Goal: Task Accomplishment & Management: Complete application form

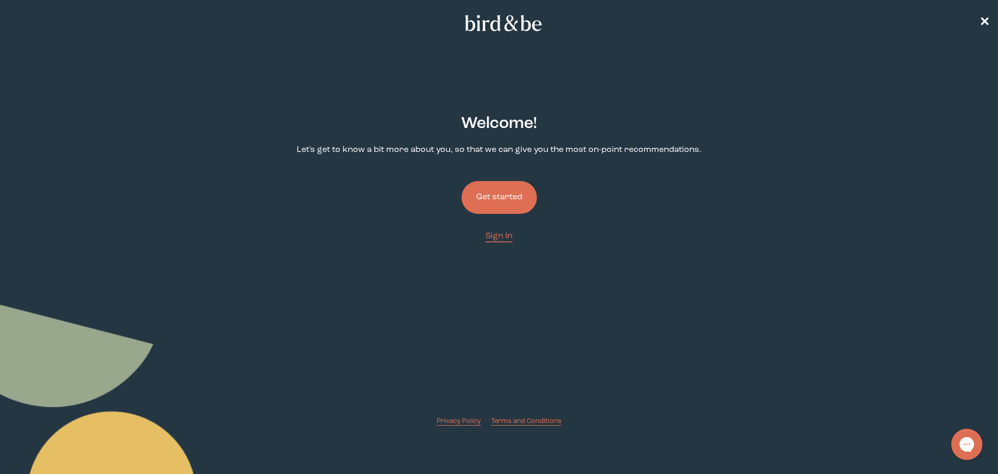
click at [507, 195] on button "Get started" at bounding box center [499, 197] width 75 height 33
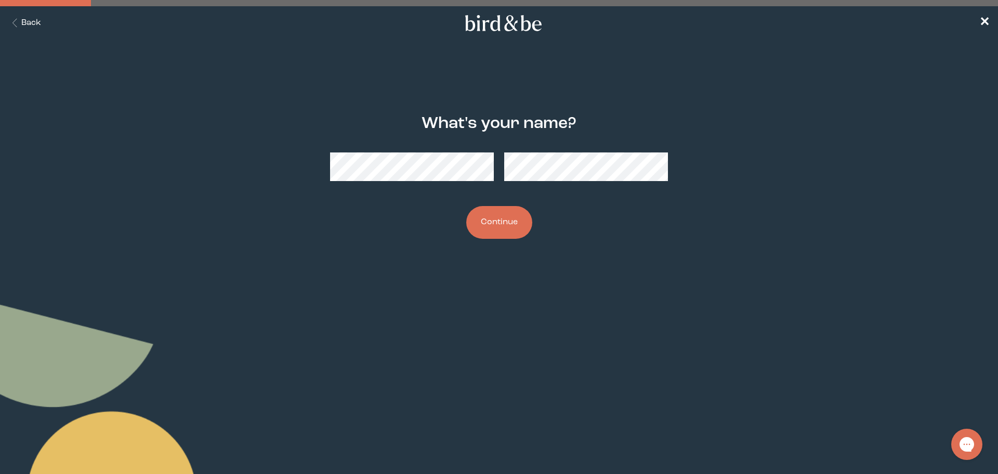
click at [466, 206] on button "Continue" at bounding box center [499, 222] width 66 height 33
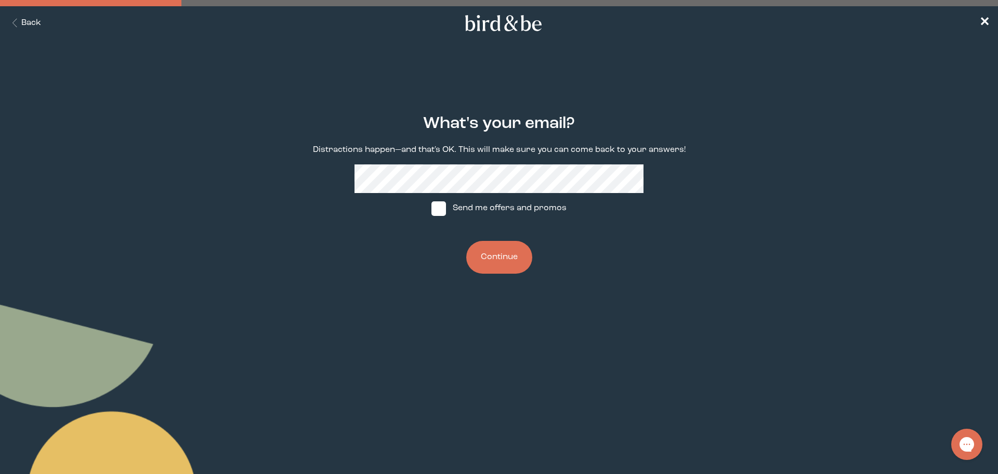
click at [466, 241] on button "Continue" at bounding box center [499, 257] width 66 height 33
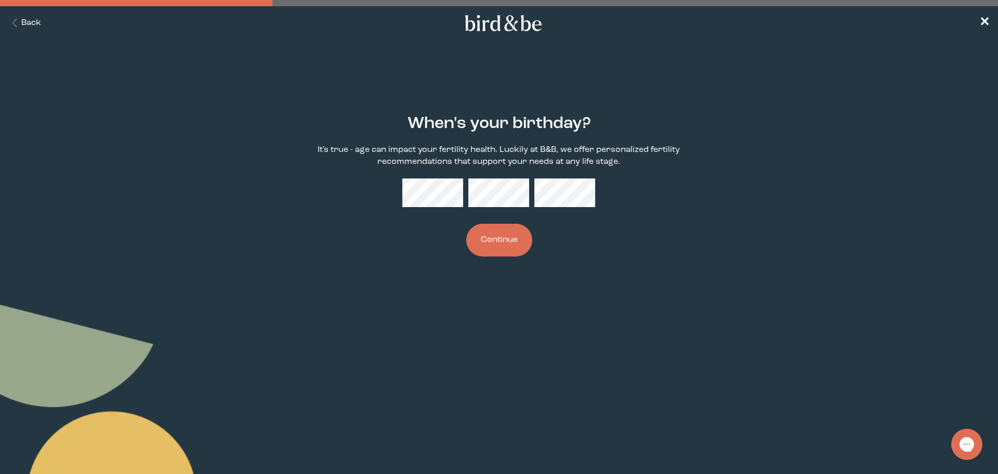
click at [466, 224] on button "Continue" at bounding box center [499, 240] width 66 height 33
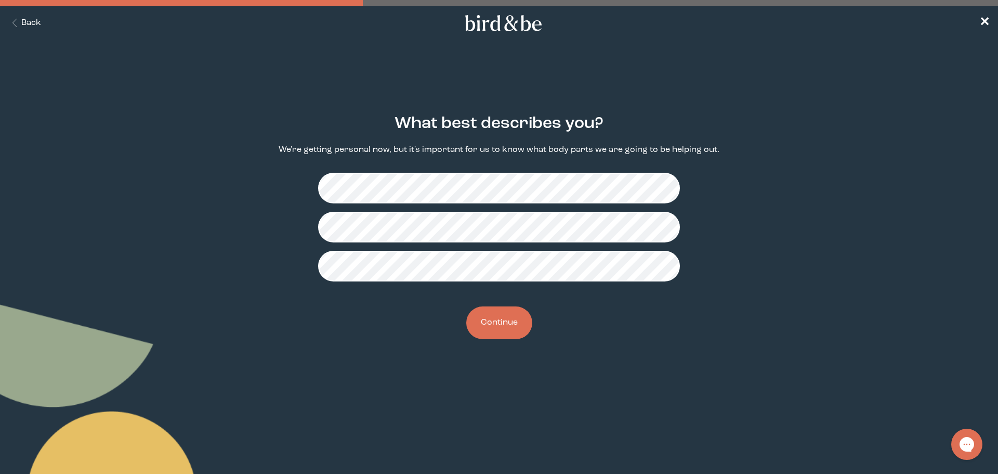
click at [516, 326] on button "Continue" at bounding box center [499, 322] width 66 height 33
click at [490, 317] on button "Continue" at bounding box center [499, 322] width 66 height 33
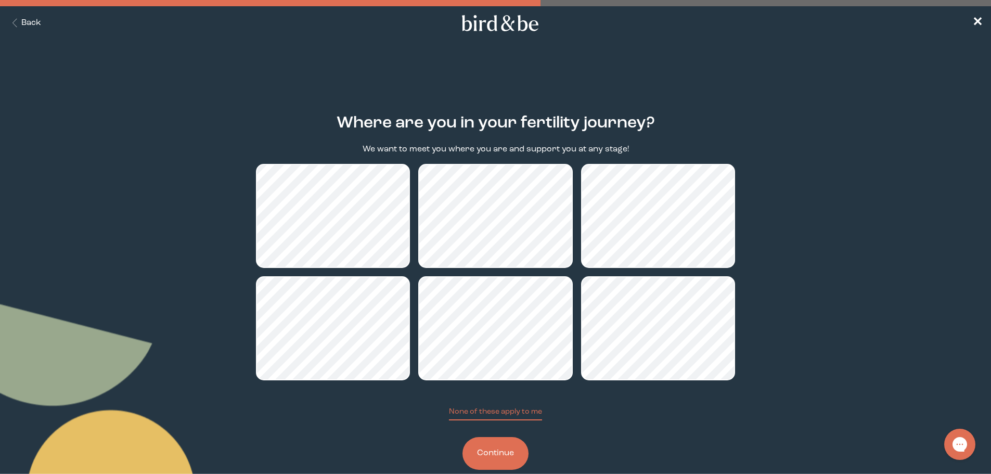
click at [514, 446] on button "Continue" at bounding box center [495, 453] width 66 height 33
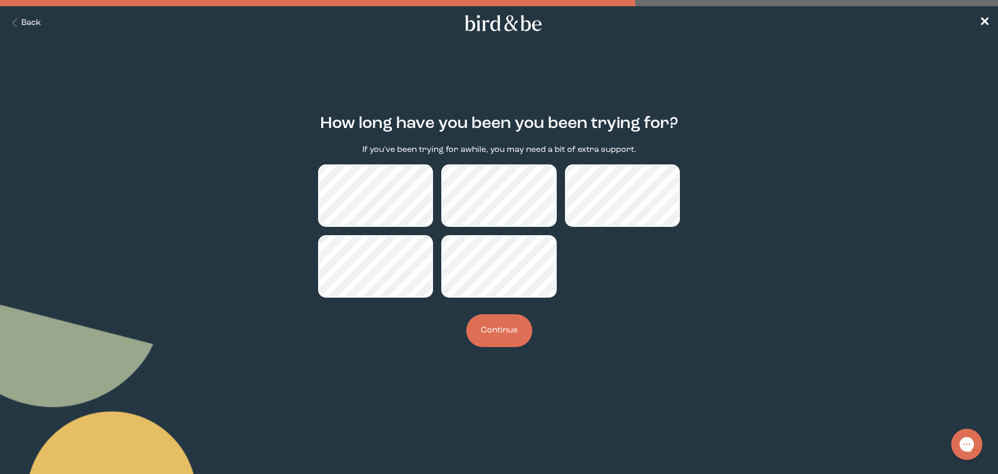
click at [513, 323] on button "Continue" at bounding box center [499, 330] width 66 height 33
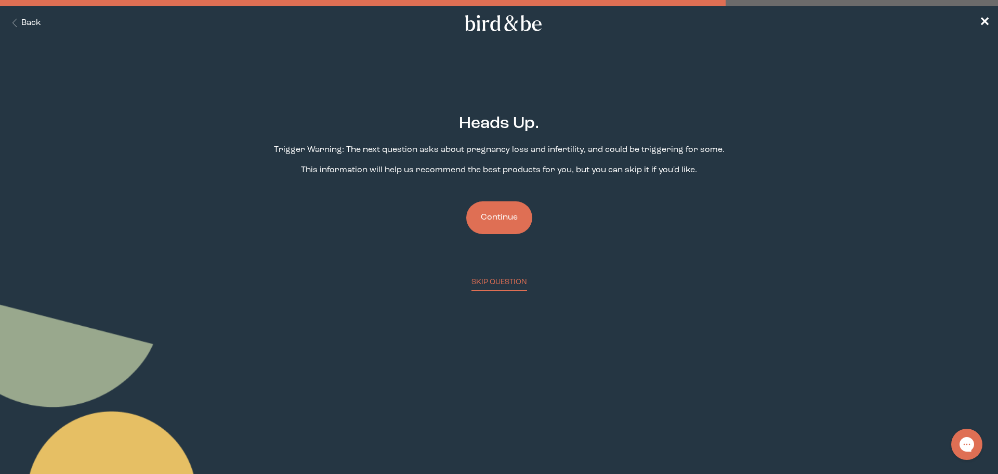
click at [497, 227] on button "Continue" at bounding box center [499, 217] width 66 height 33
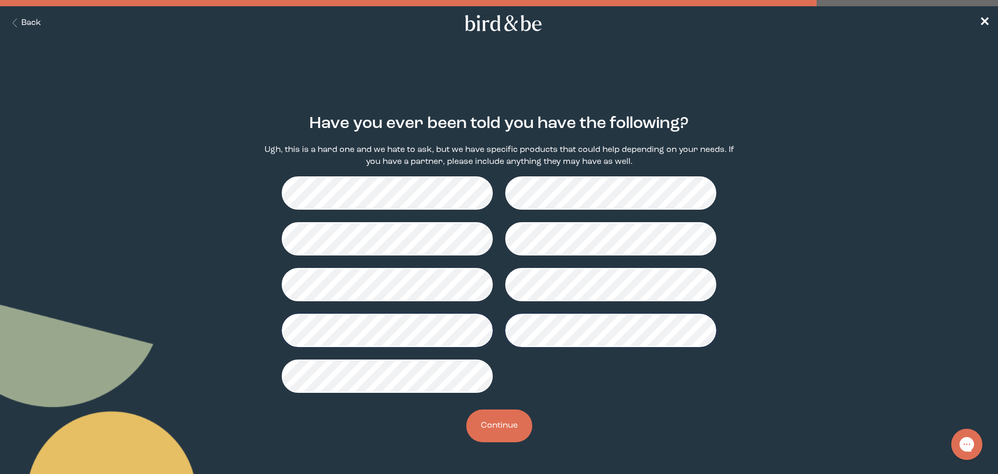
click at [512, 426] on button "Continue" at bounding box center [499, 425] width 66 height 33
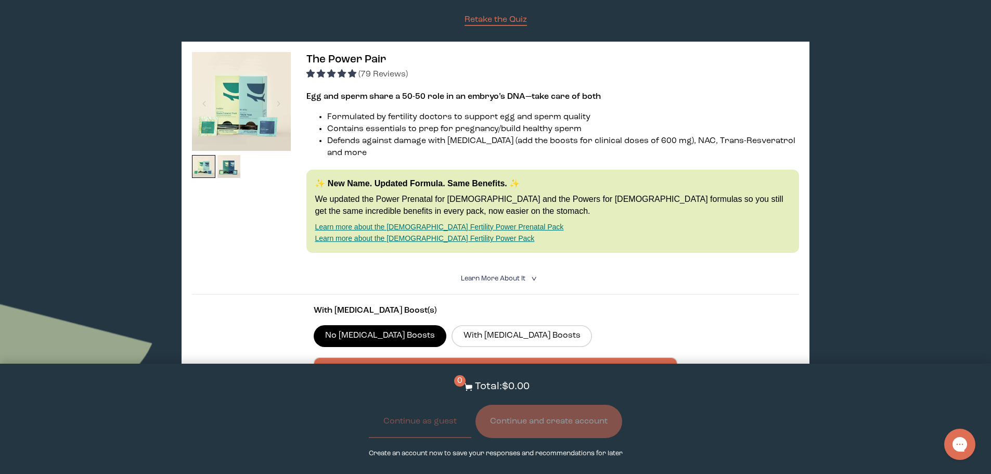
scroll to position [156, 0]
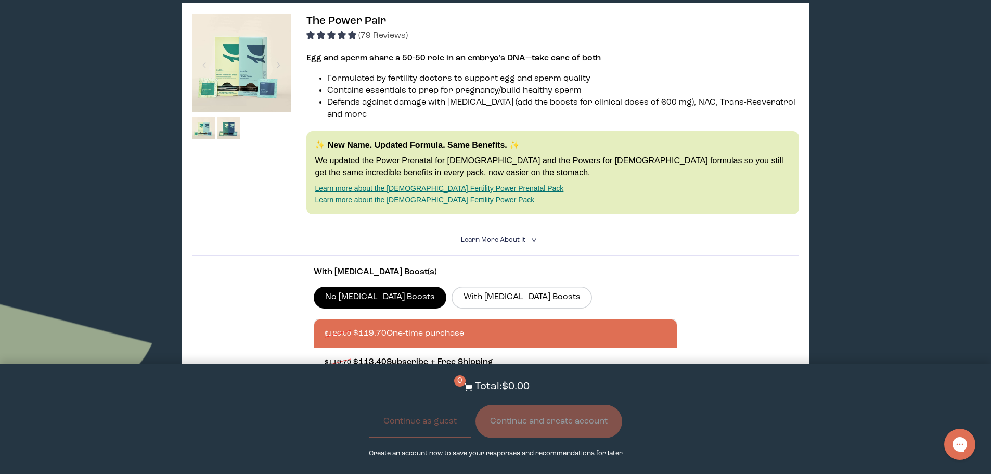
click at [640, 256] on section "With [MEDICAL_DATA] Boost(s) No [MEDICAL_DATA] Boosts With [MEDICAL_DATA] Boost…" at bounding box center [495, 341] width 606 height 170
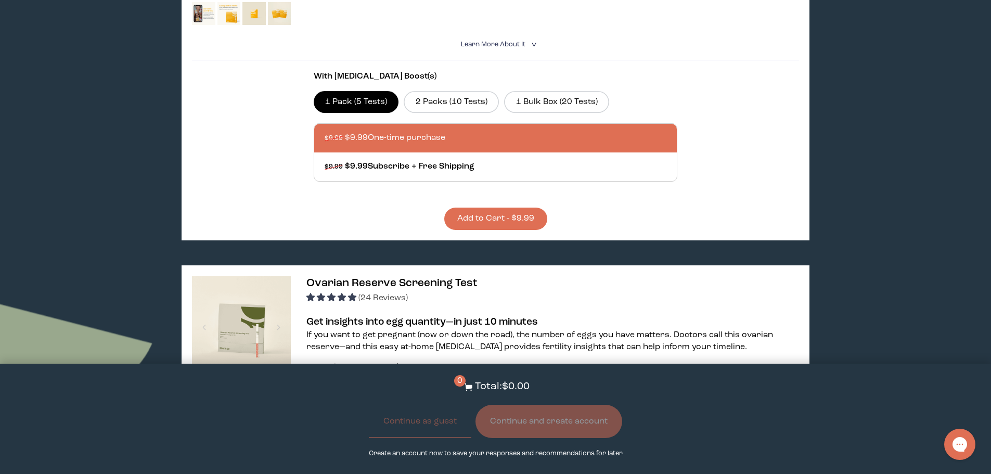
scroll to position [1352, 0]
